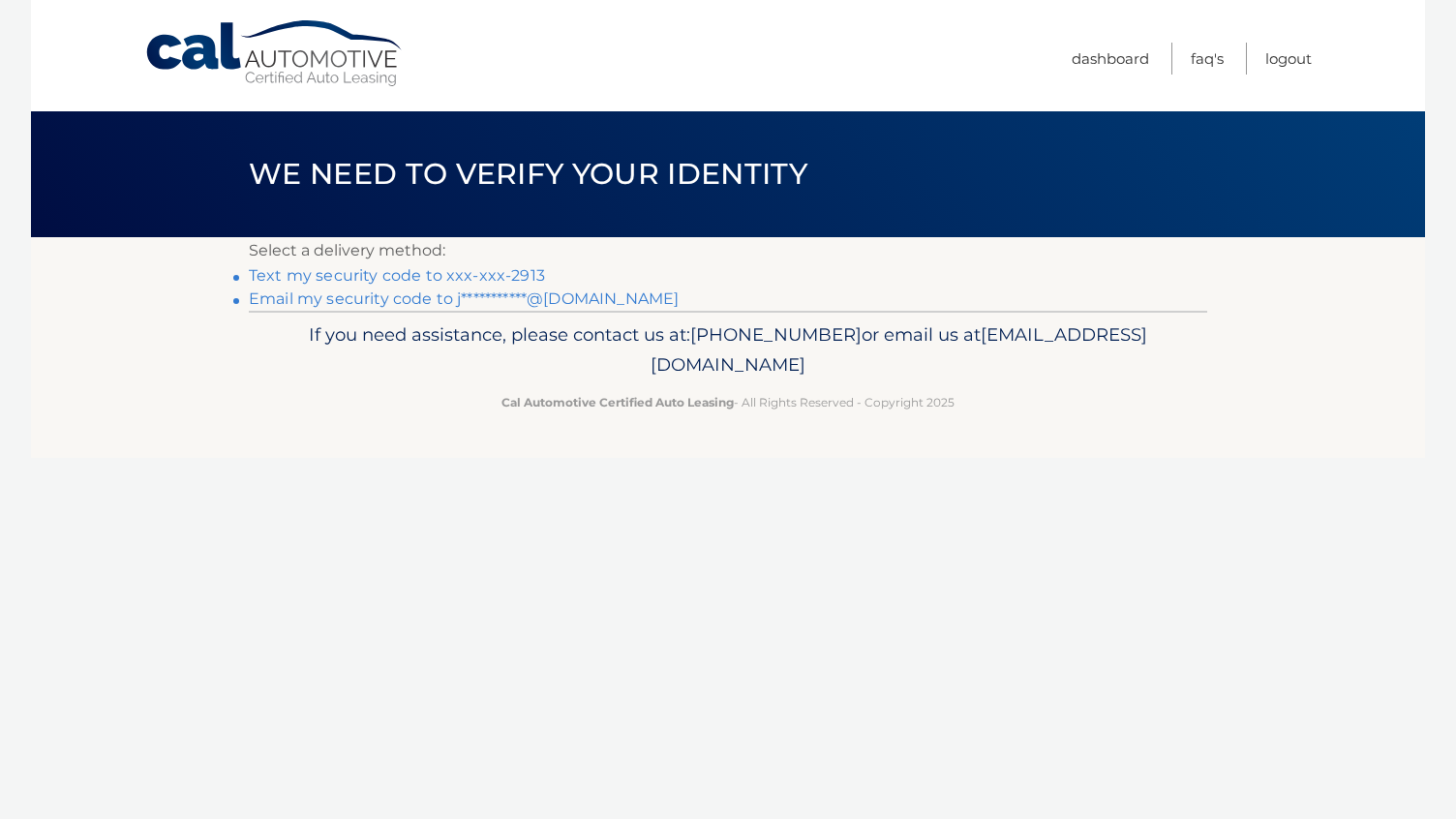
click at [510, 272] on link "Text my security code to xxx-xxx-2913" at bounding box center [397, 275] width 296 height 18
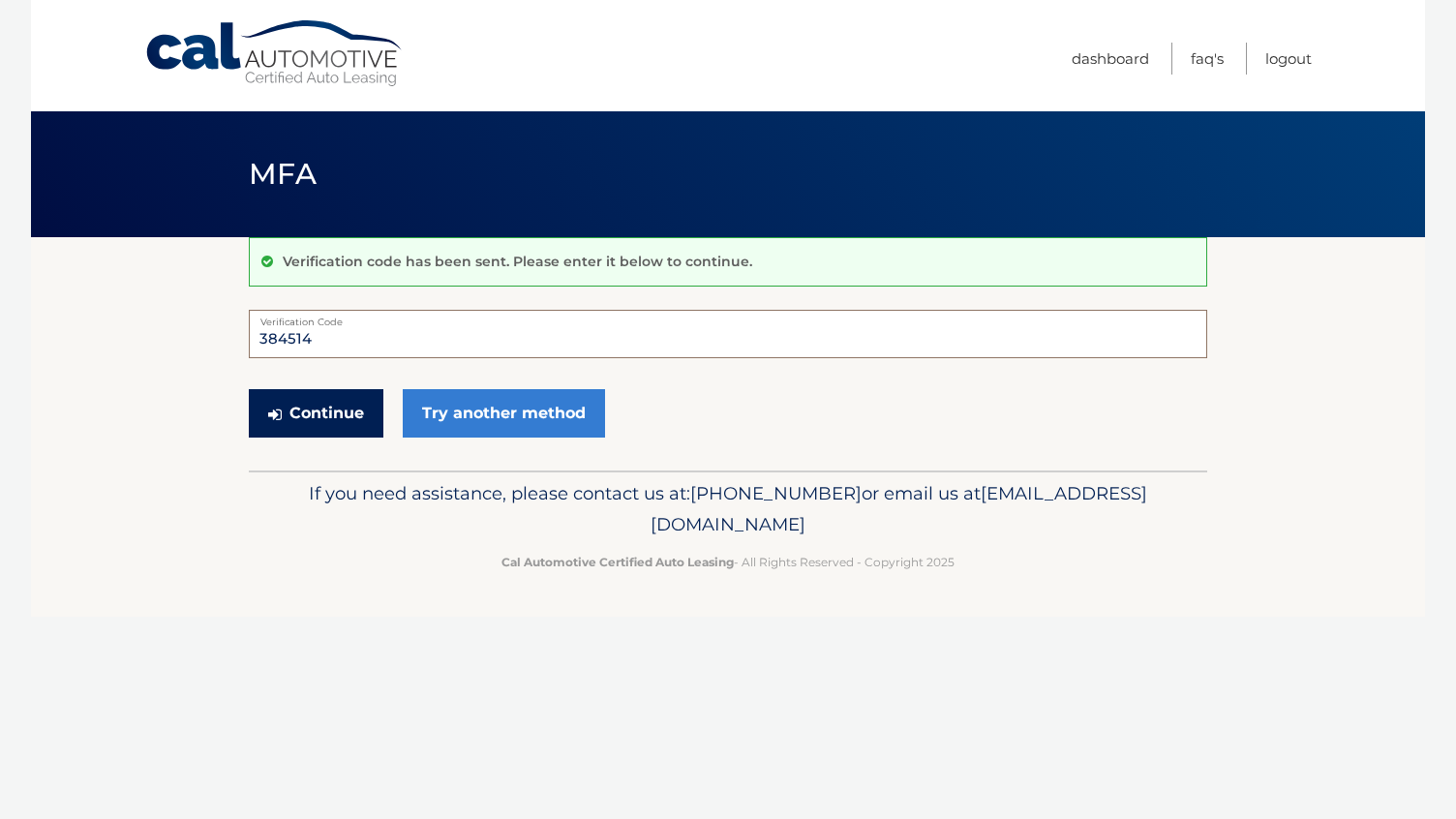
type input "384514"
click at [316, 412] on button "Continue" at bounding box center [316, 413] width 135 height 48
click at [341, 420] on button "Continue" at bounding box center [316, 413] width 135 height 48
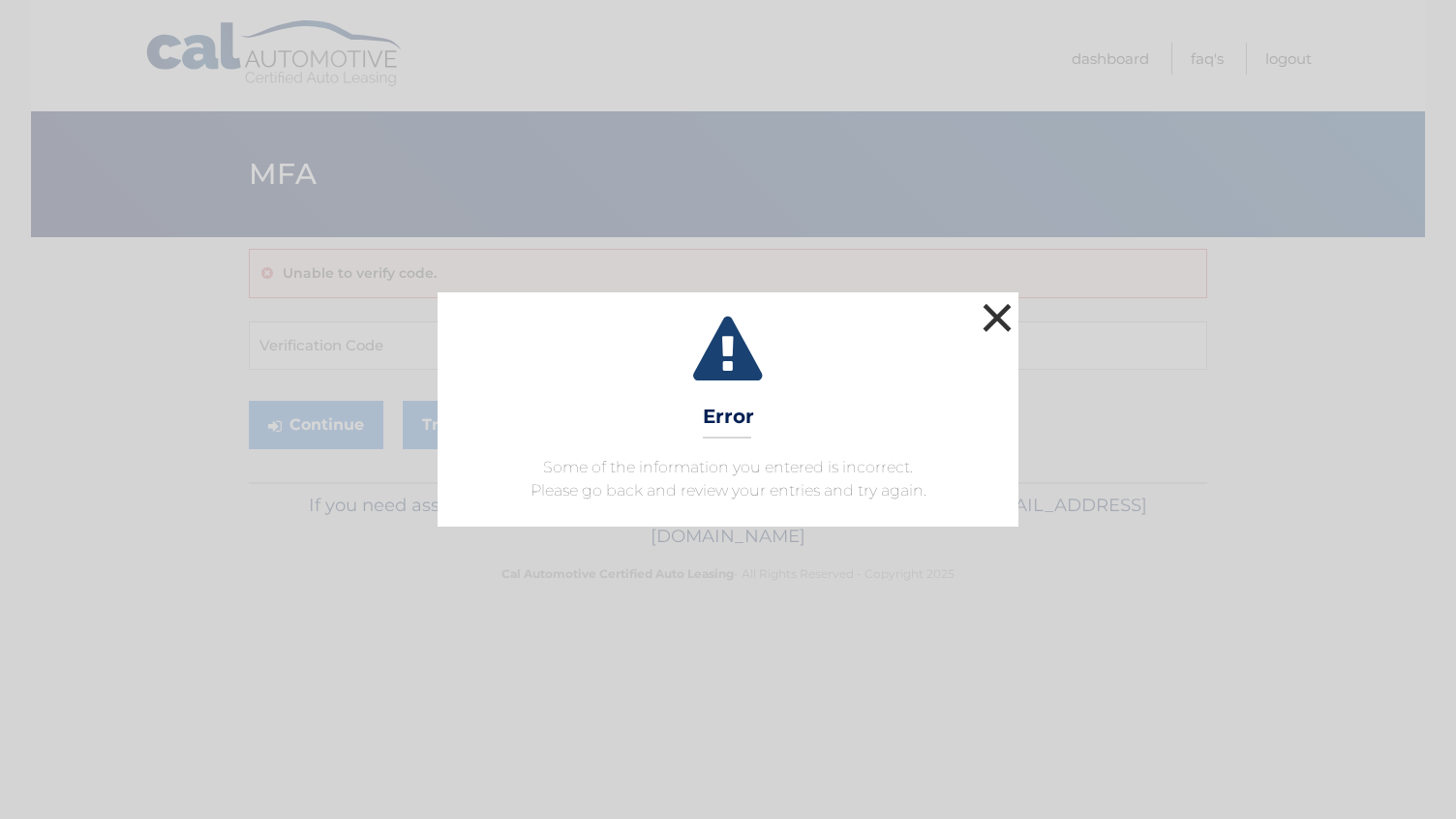
click at [998, 313] on button "×" at bounding box center [997, 317] width 39 height 39
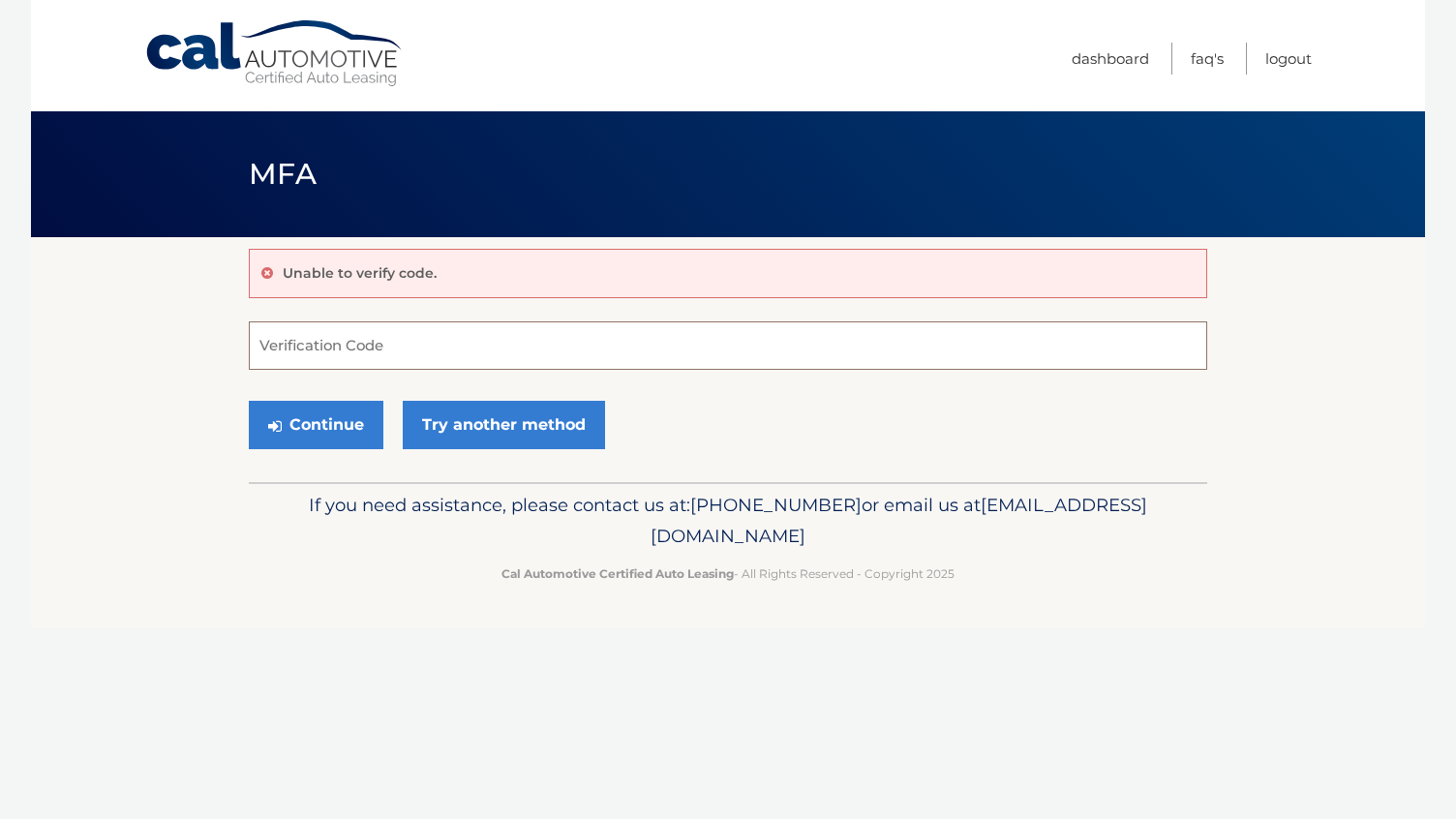
click at [440, 352] on input "Verification Code" at bounding box center [728, 345] width 959 height 48
type input "384514"
click at [321, 428] on button "Continue" at bounding box center [316, 425] width 135 height 48
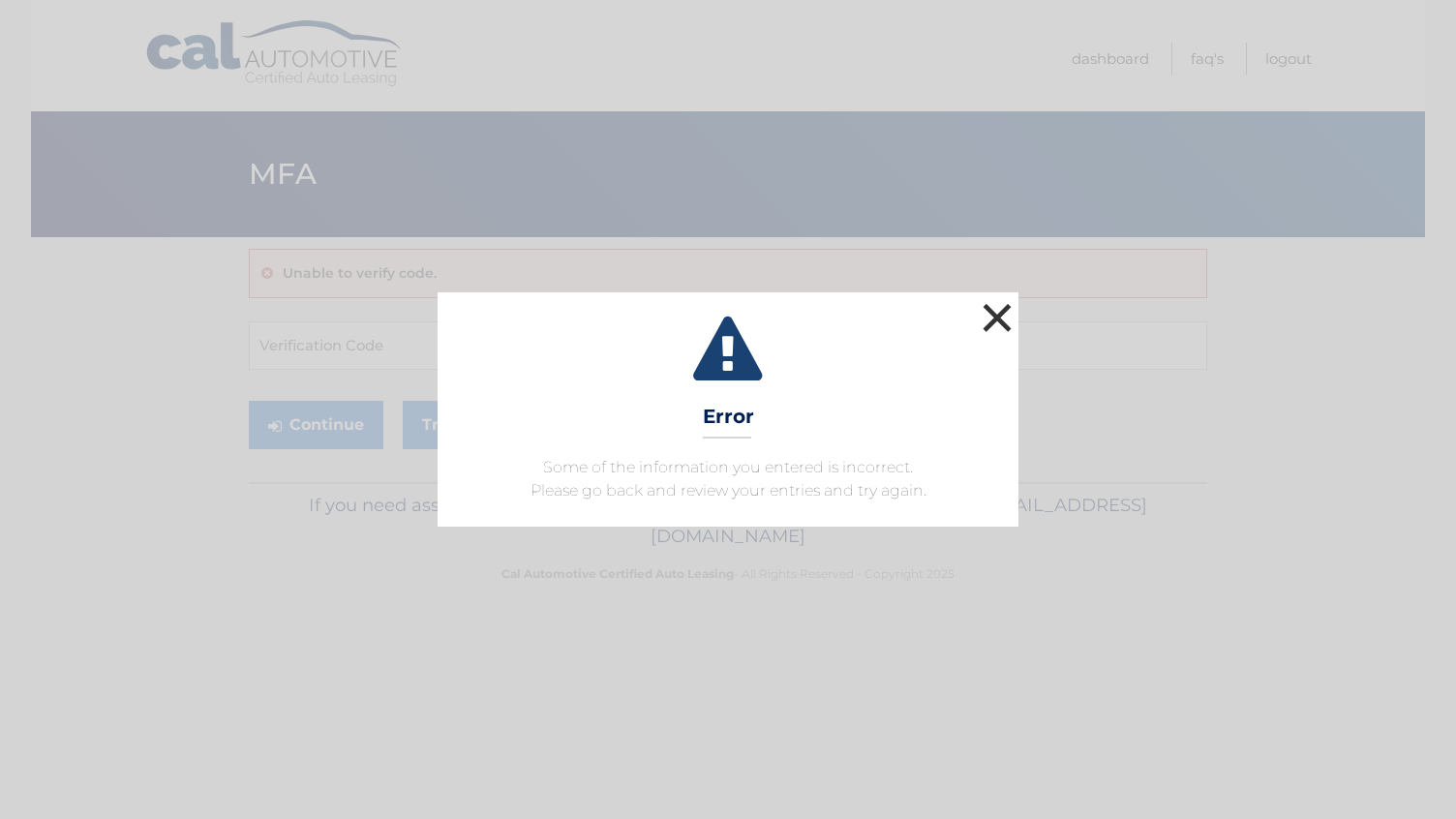
click at [1016, 312] on button "×" at bounding box center [997, 317] width 39 height 39
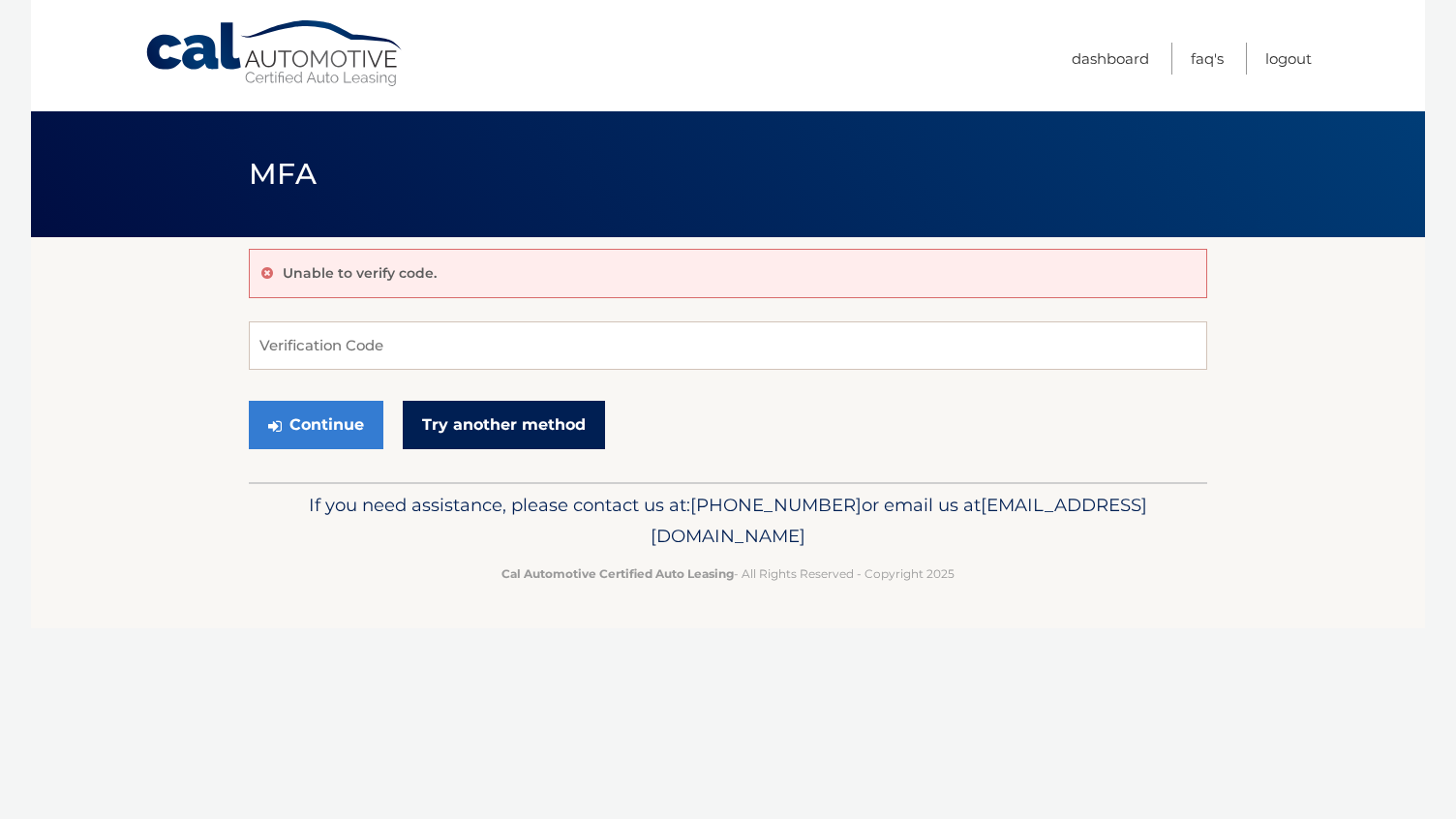
click at [529, 415] on link "Try another method" at bounding box center [504, 425] width 202 height 48
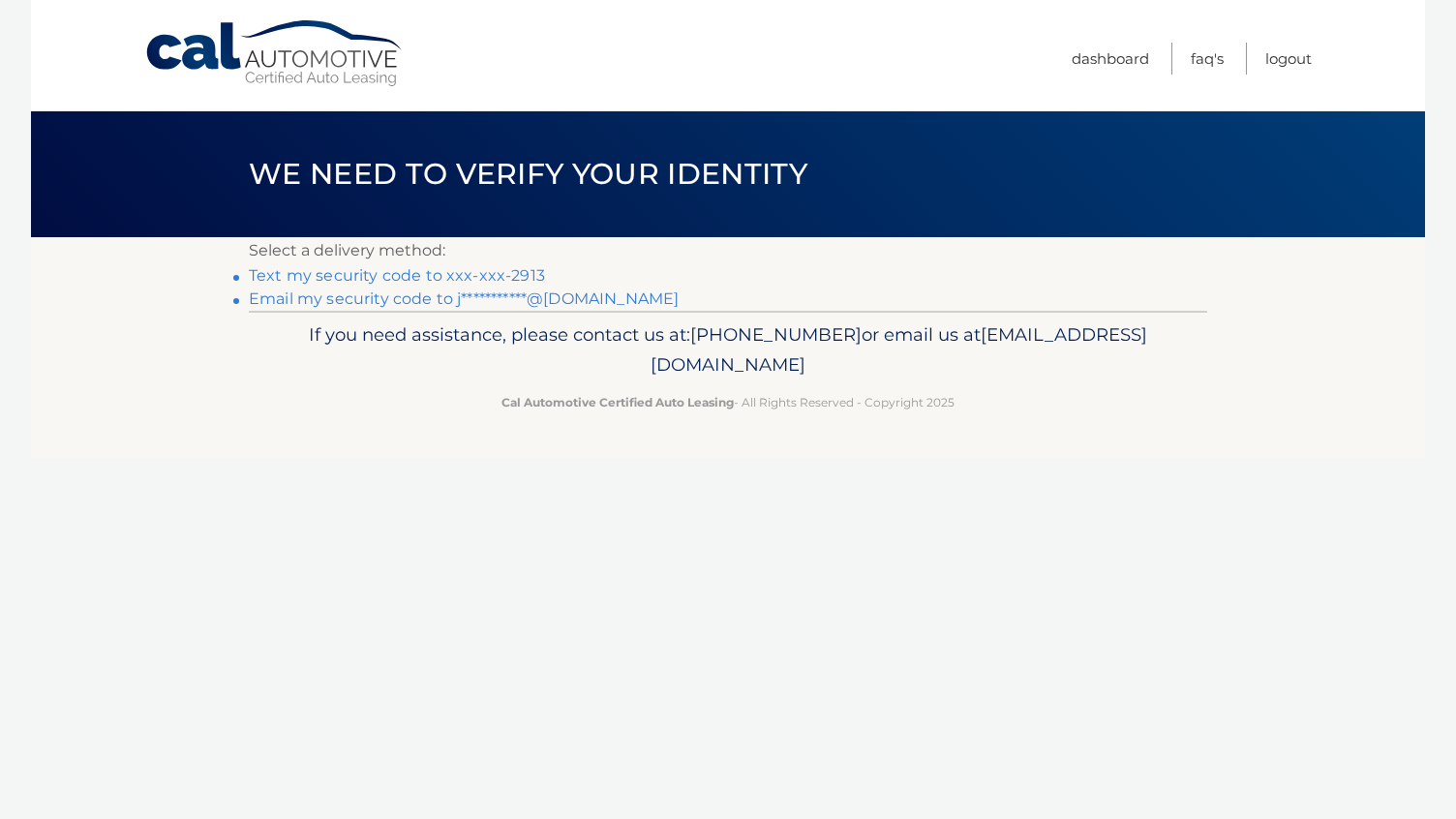
click at [446, 276] on link "Text my security code to xxx-xxx-2913" at bounding box center [397, 275] width 296 height 18
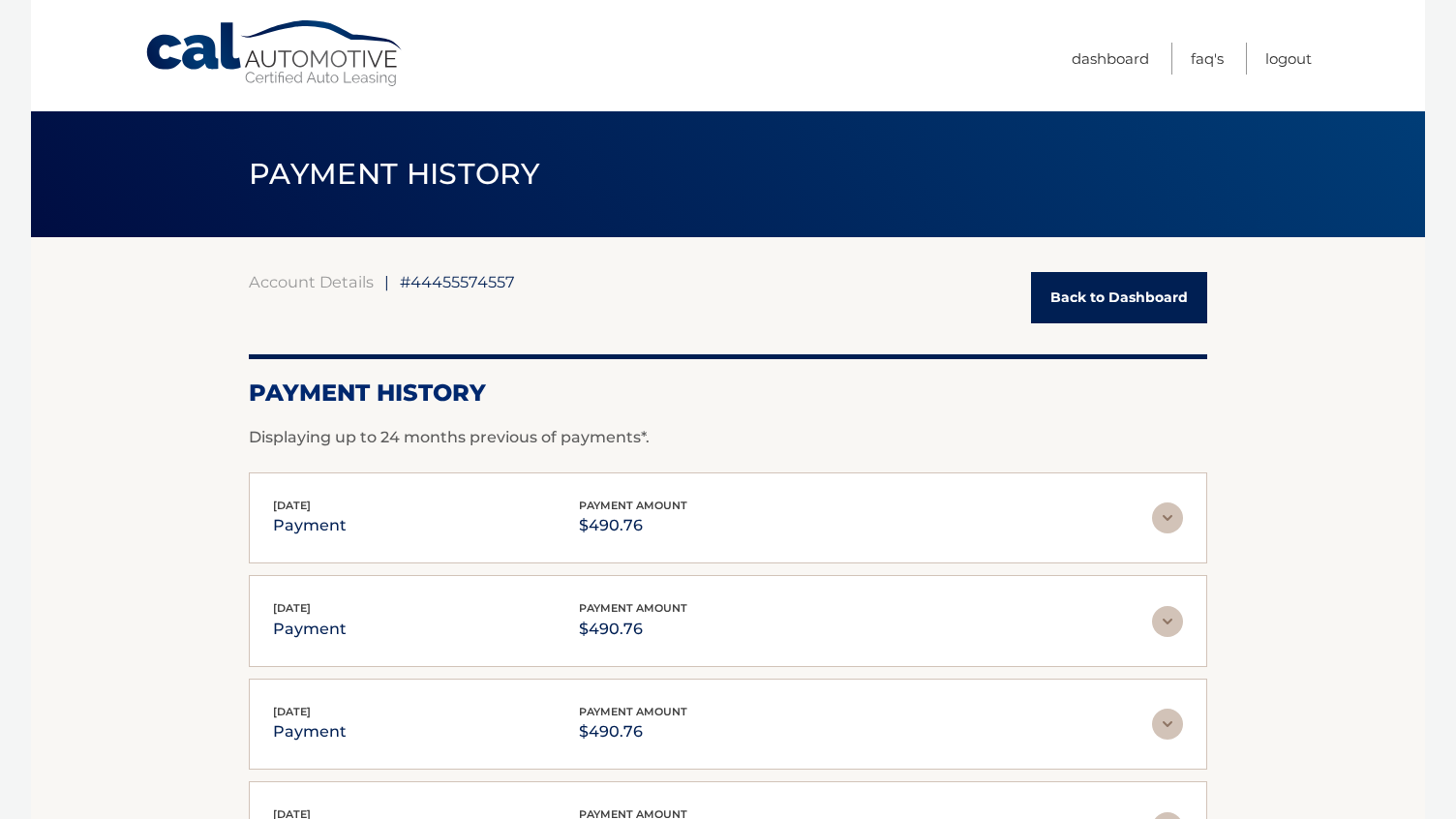
click at [1091, 289] on link "Back to Dashboard" at bounding box center [1119, 297] width 176 height 51
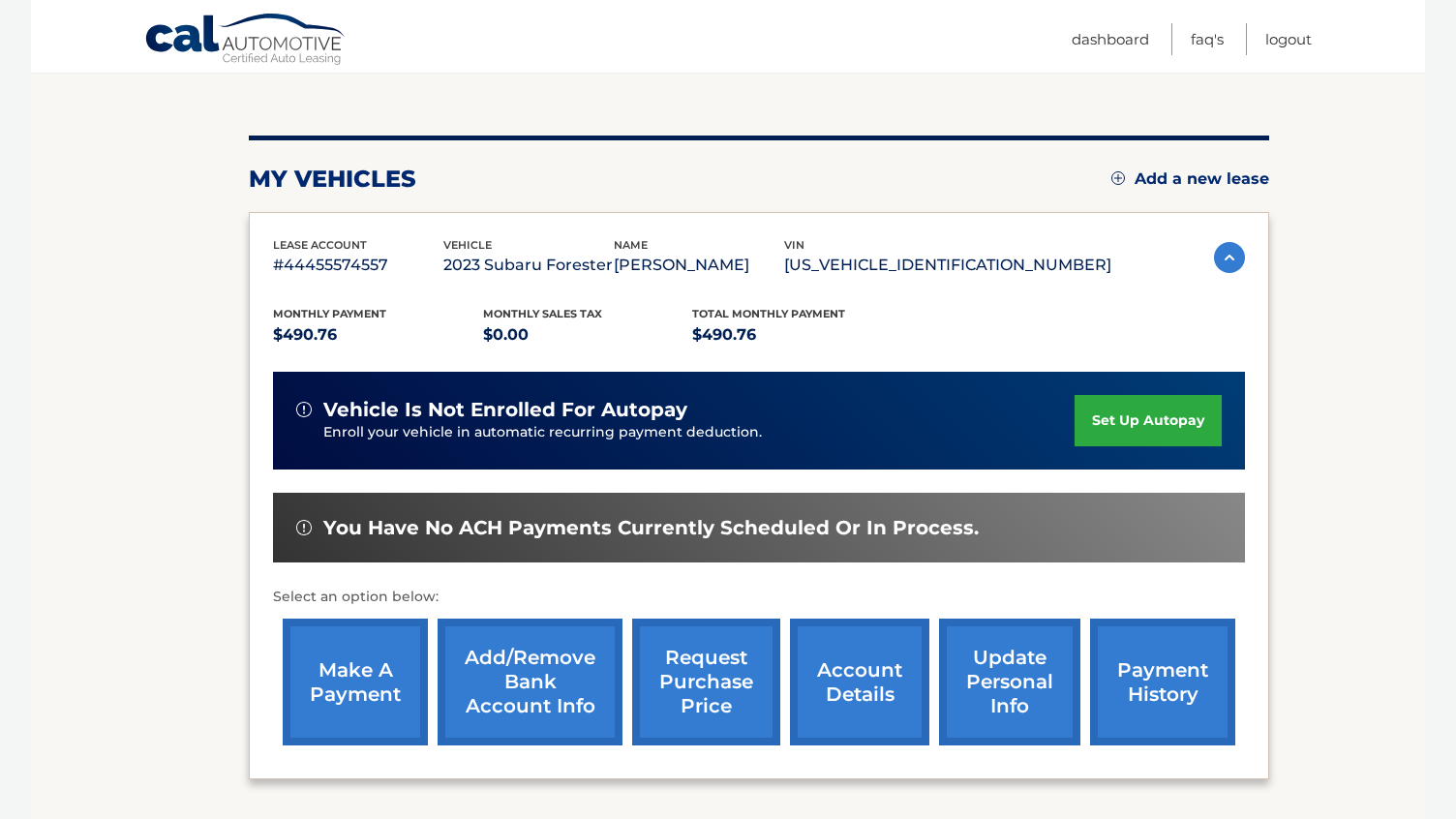
scroll to position [193, 0]
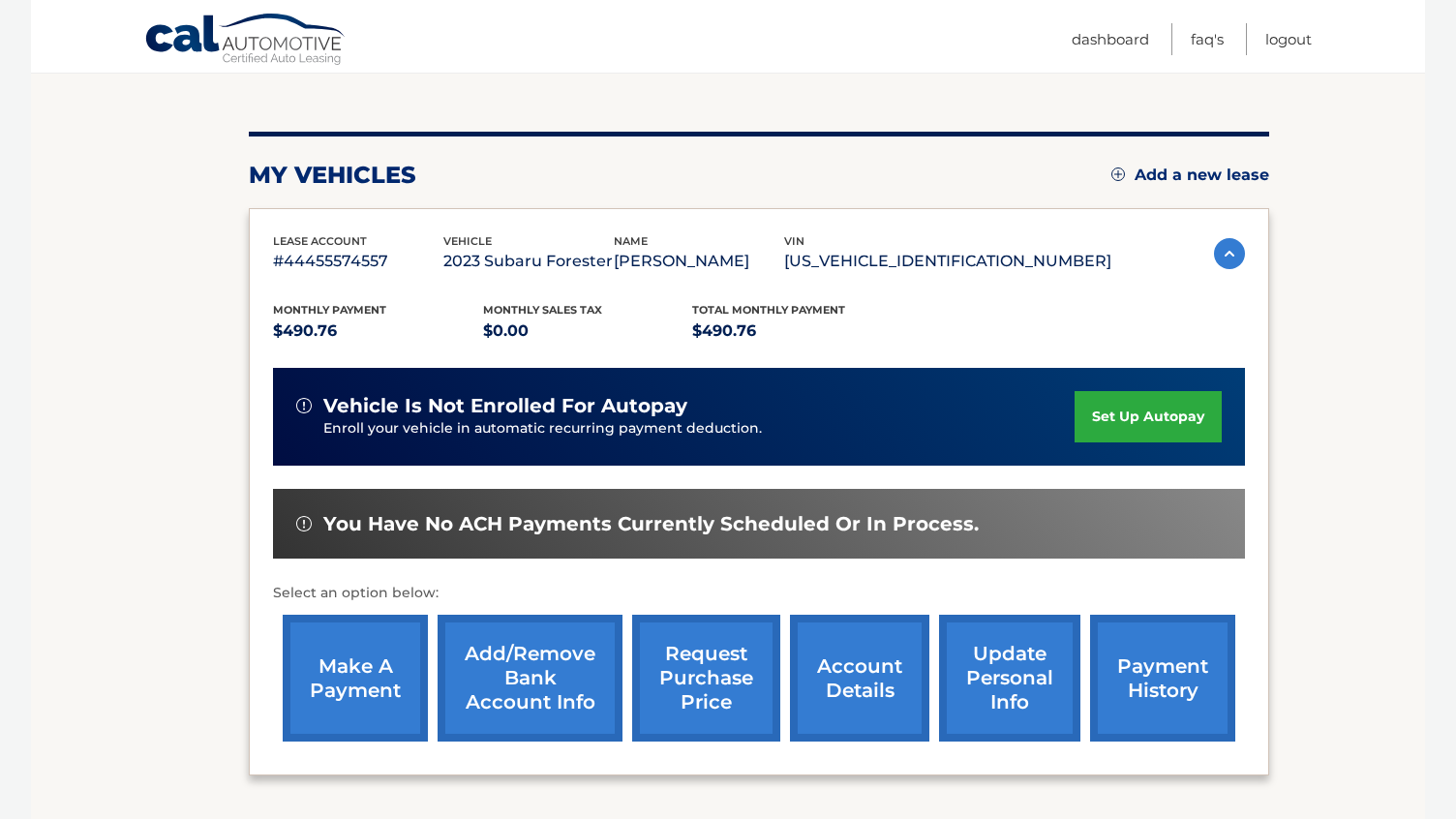
click at [327, 661] on link "make a payment" at bounding box center [355, 678] width 145 height 127
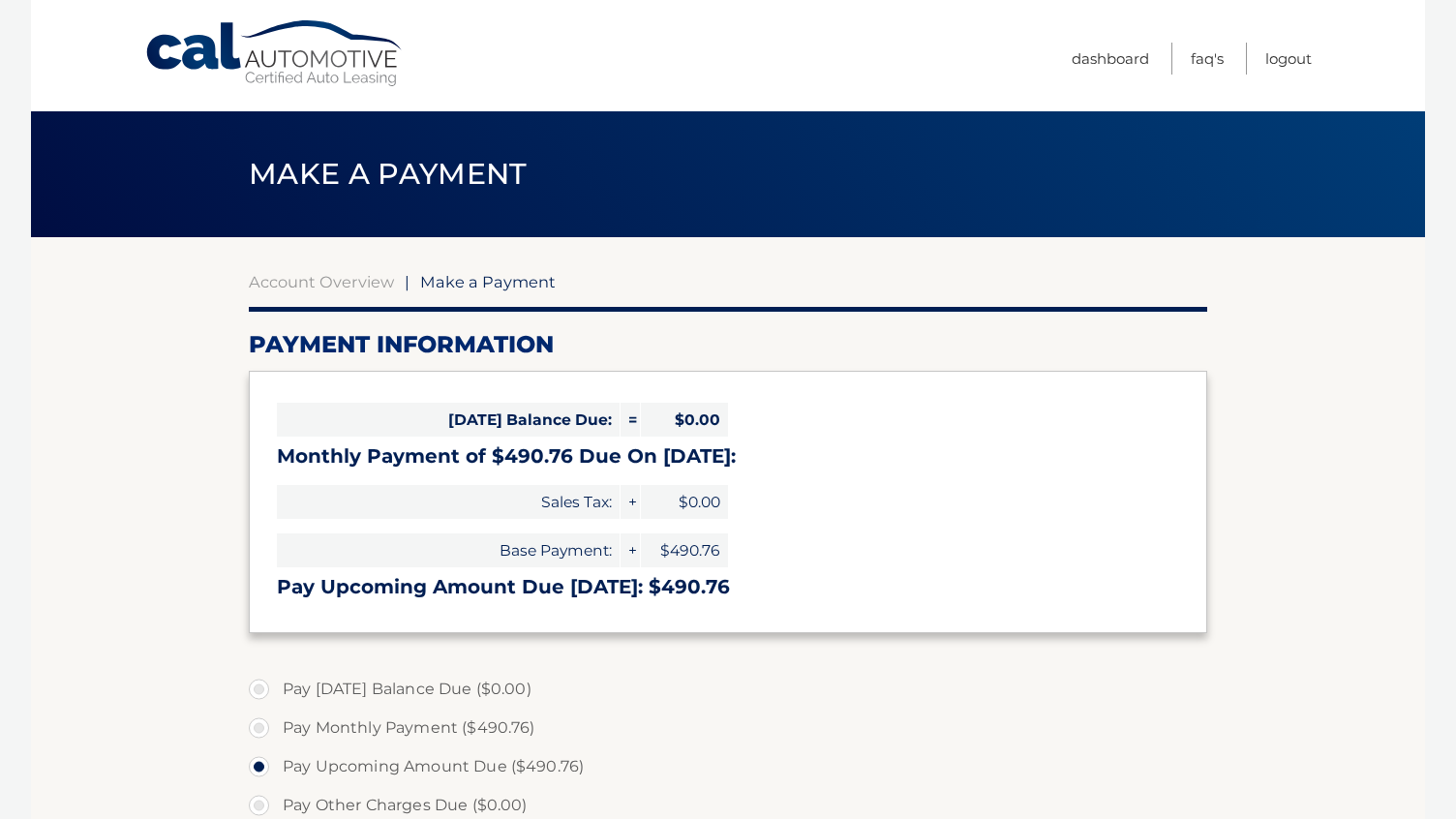
select select "YzcxN2U0YmUtMTBjOC00NTUyLWIxNTItM2ExYTkwYmVkNDZi"
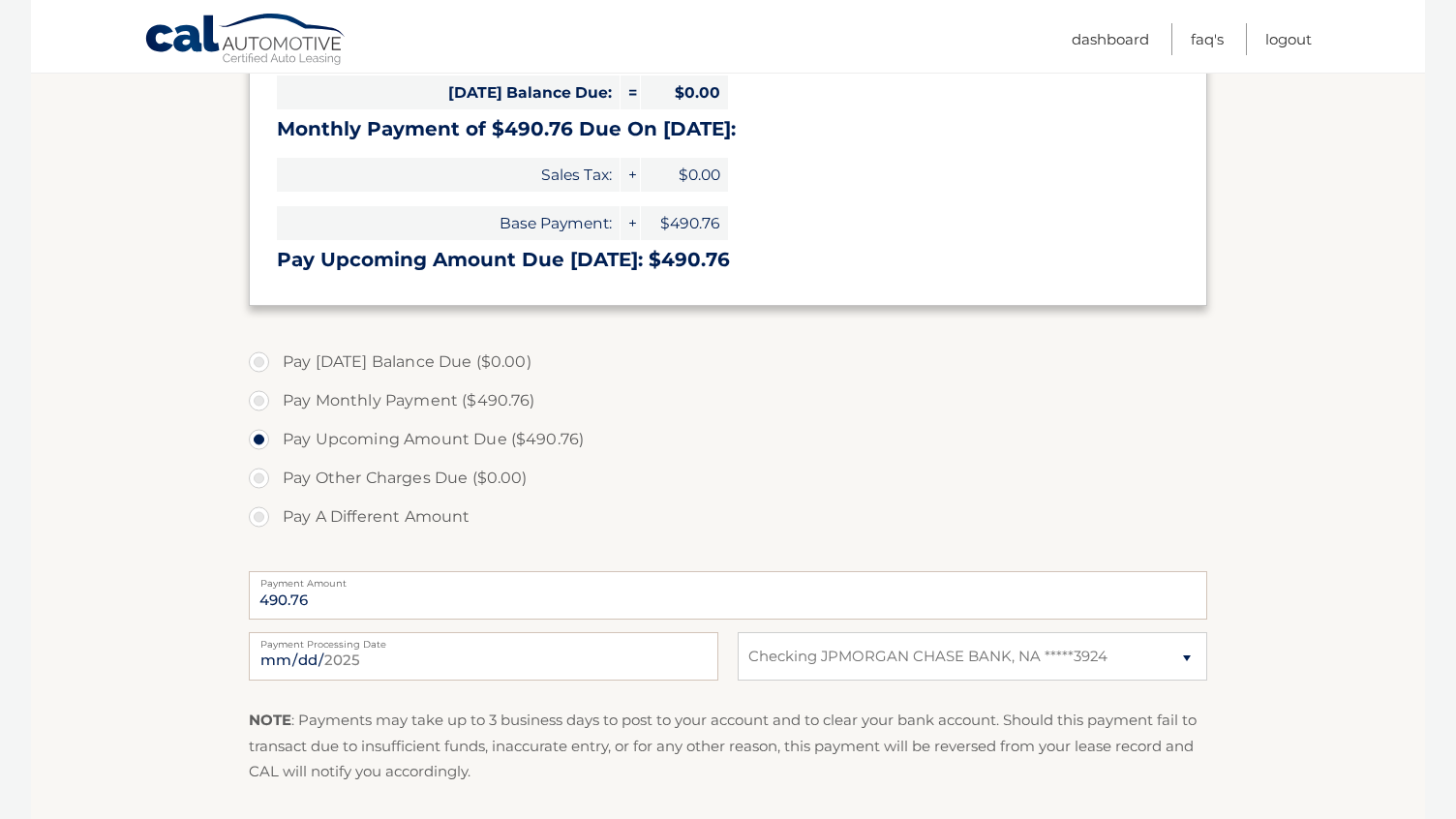
scroll to position [328, 0]
click at [255, 401] on label "Pay Monthly Payment ($490.76)" at bounding box center [728, 399] width 959 height 39
click at [257, 401] on input "Pay Monthly Payment ($490.76)" at bounding box center [266, 395] width 19 height 31
radio input "true"
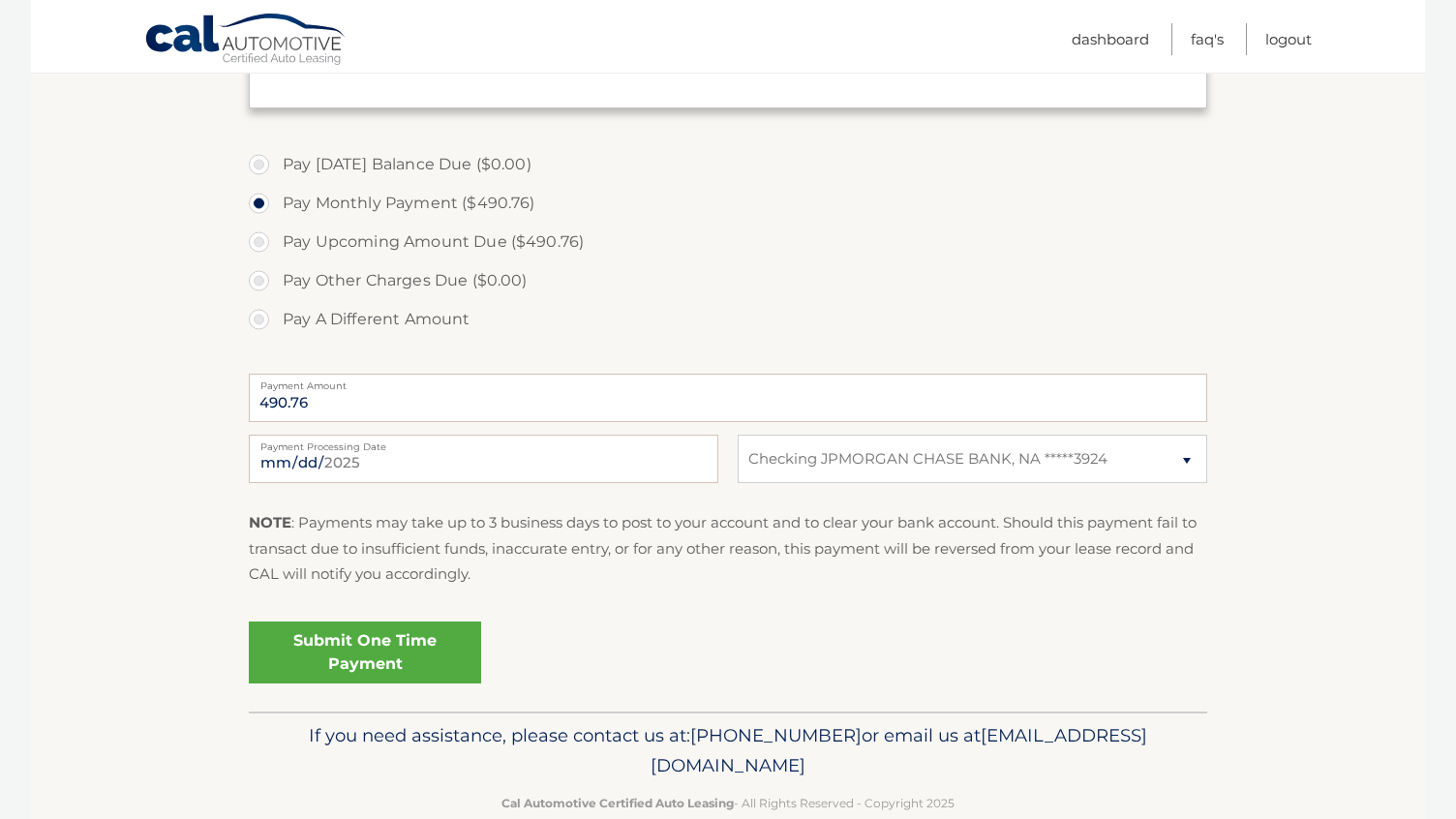
scroll to position [514, 0]
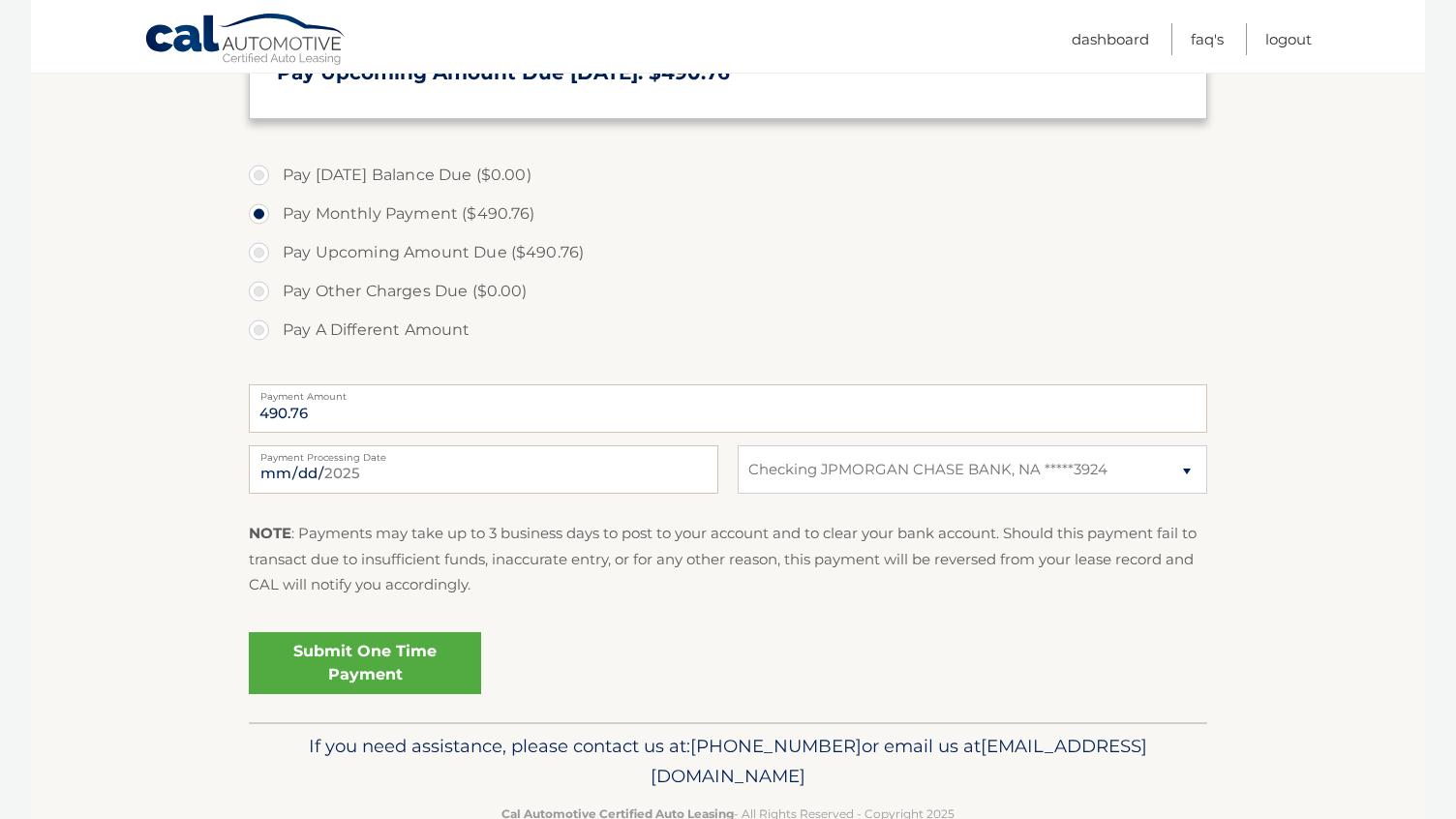
click at [348, 670] on link "Submit One Time Payment" at bounding box center [365, 663] width 232 height 62
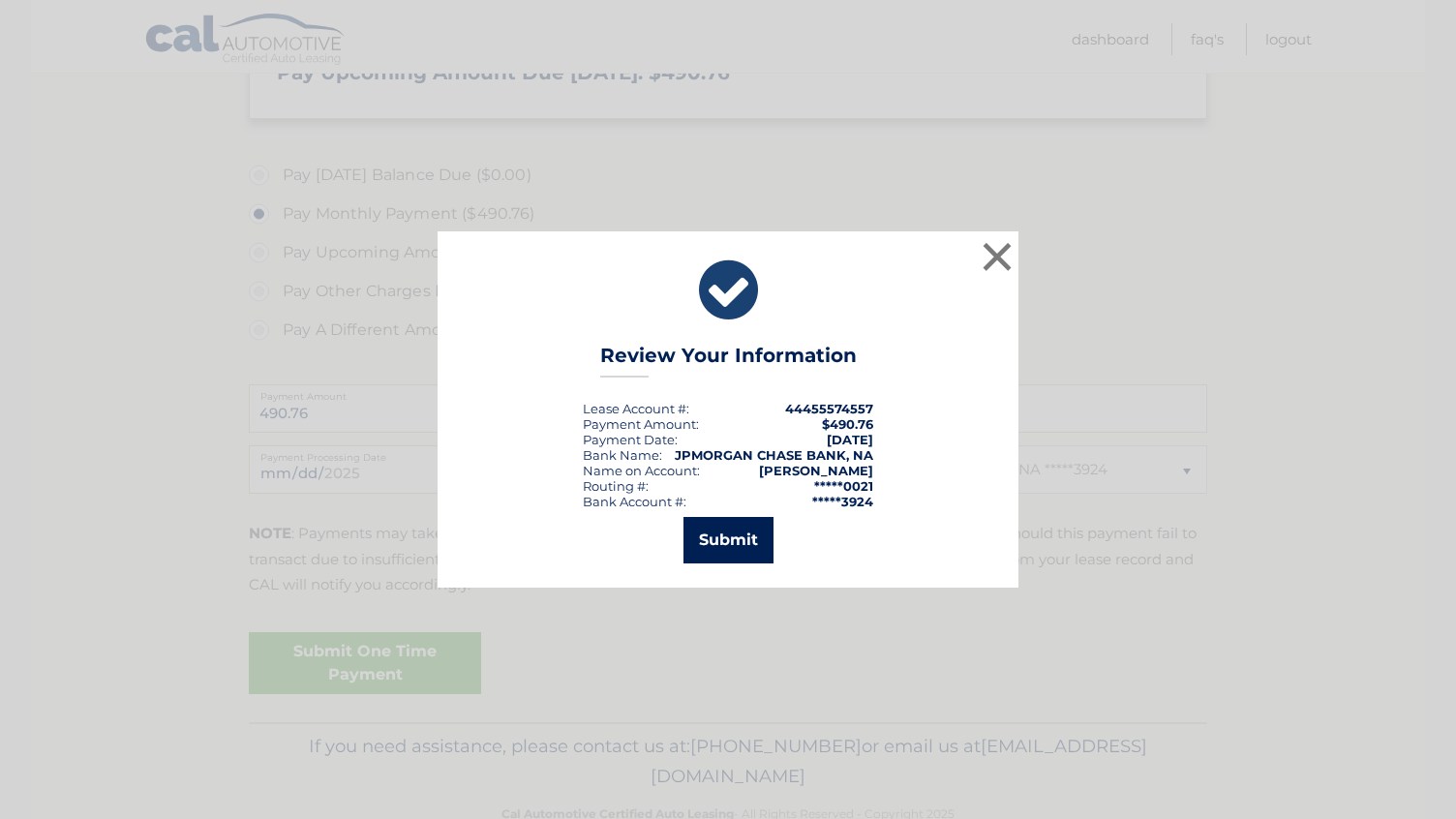
click at [728, 552] on button "Submit" at bounding box center [729, 540] width 90 height 46
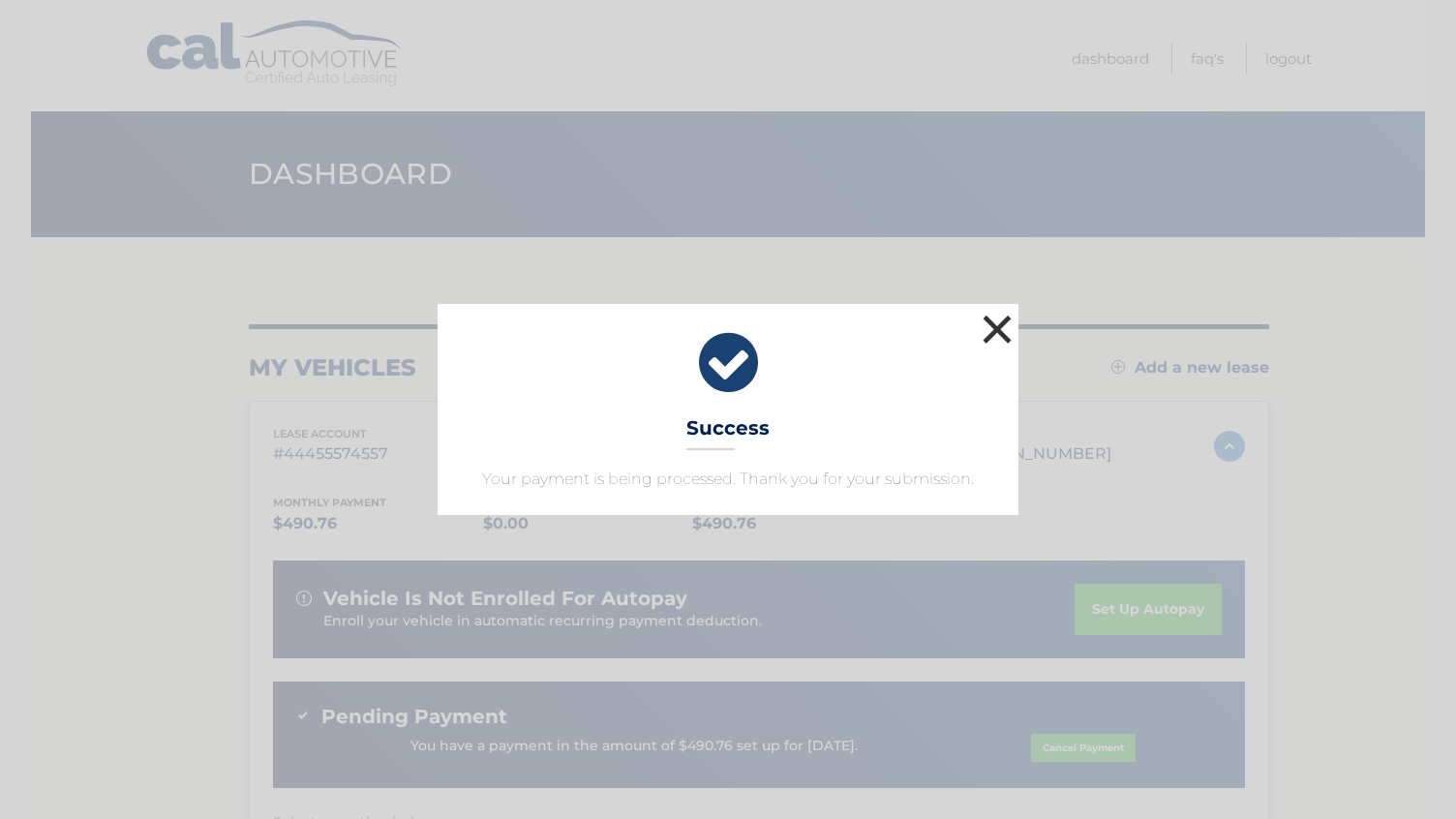
click at [991, 323] on button "×" at bounding box center [997, 329] width 39 height 39
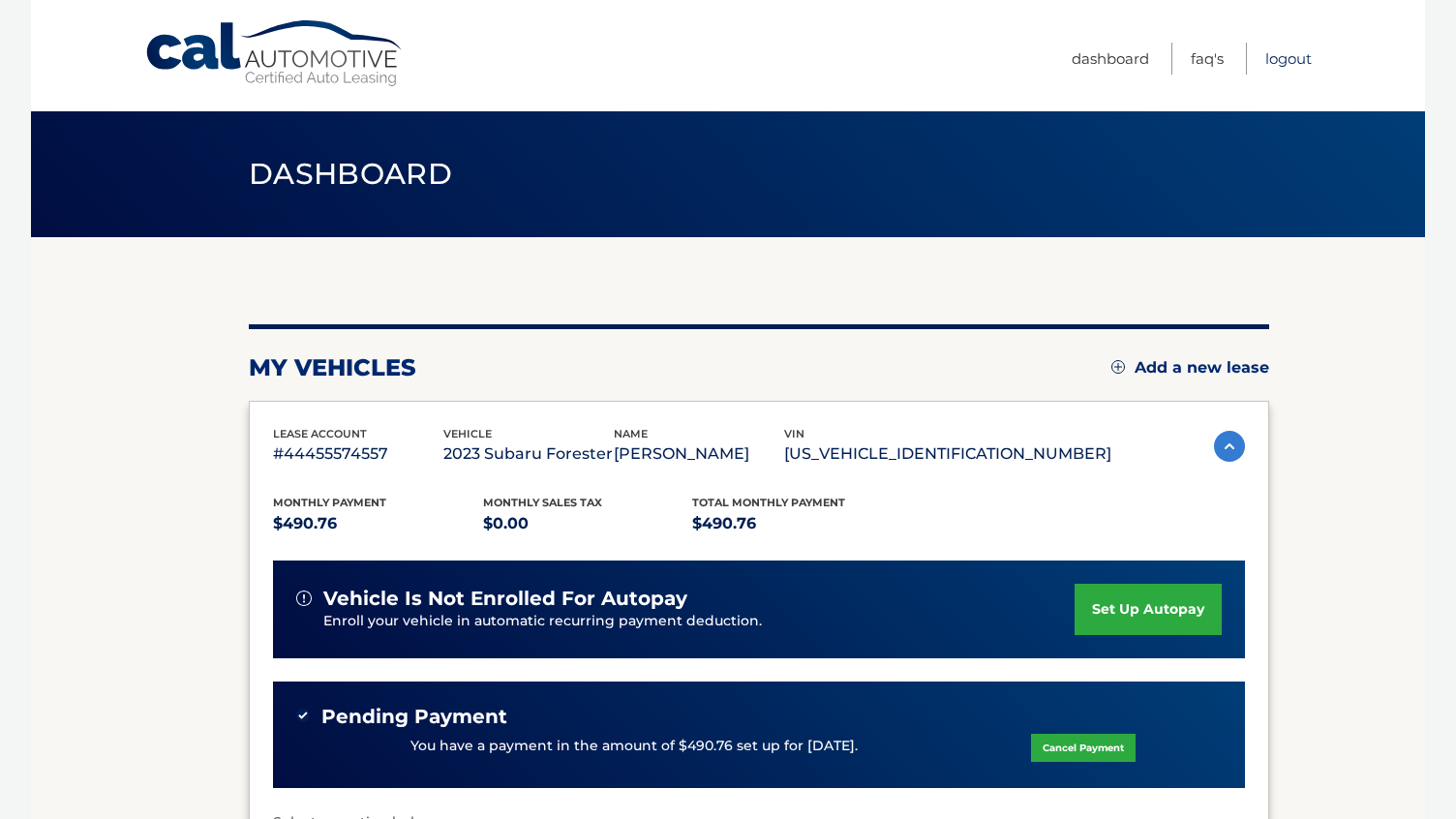
click at [1288, 62] on link "Logout" at bounding box center [1288, 59] width 46 height 32
